Goal: Check status: Check status

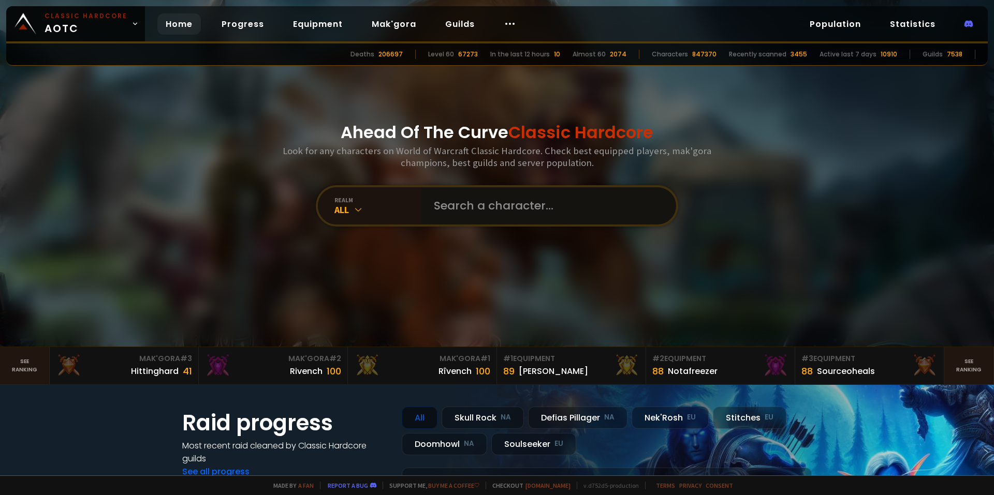
click at [491, 200] on input "text" at bounding box center [546, 205] width 236 height 37
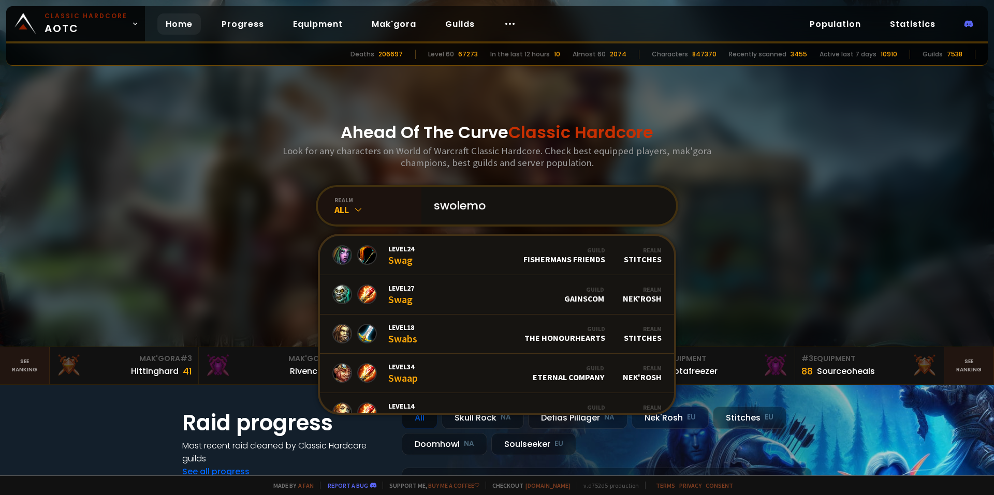
type input "swolemon"
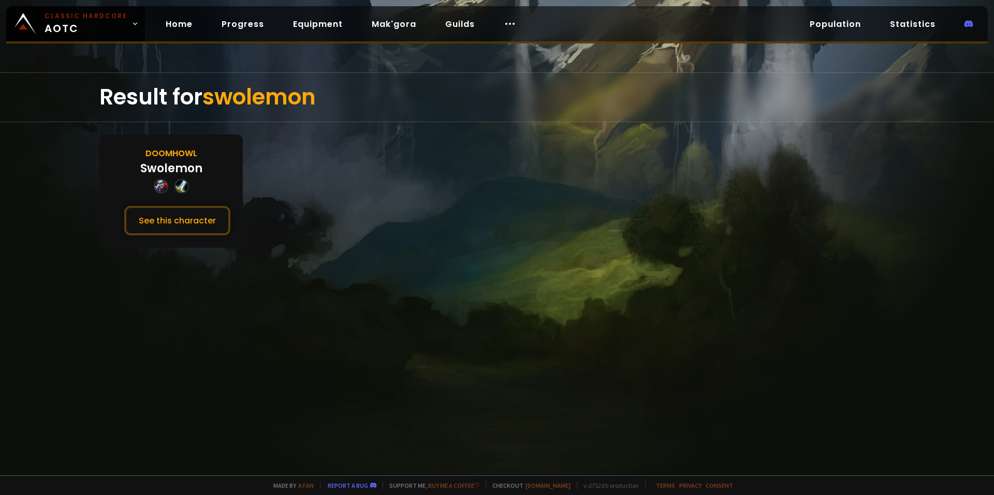
click at [204, 211] on button "See this character" at bounding box center [177, 221] width 106 height 30
